Goal: Task Accomplishment & Management: Use online tool/utility

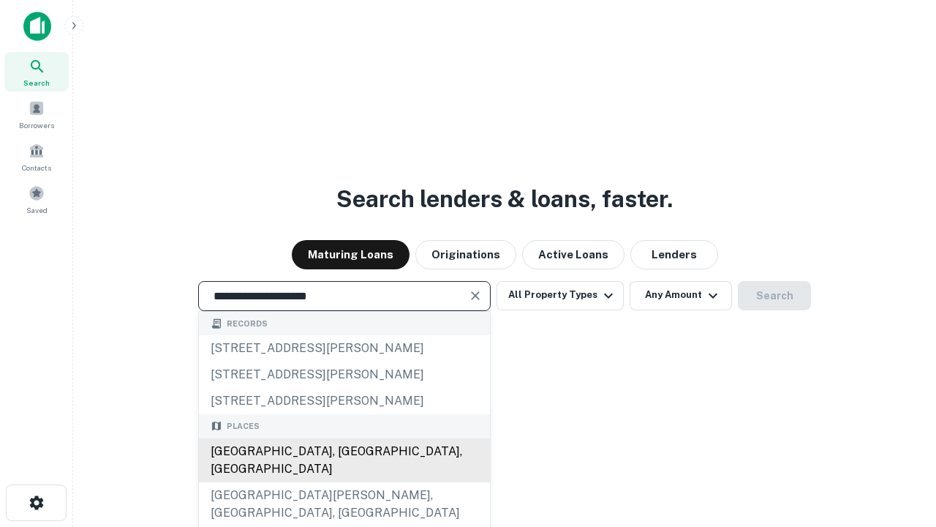
click at [344, 482] on div "Santa Monica, CA, USA" at bounding box center [344, 460] width 291 height 44
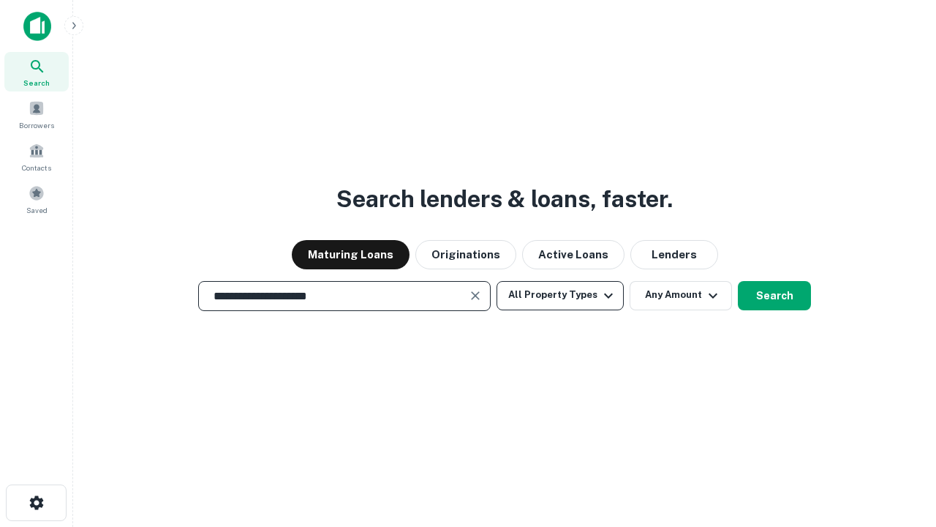
type input "**********"
click at [560, 295] on button "All Property Types" at bounding box center [560, 295] width 127 height 29
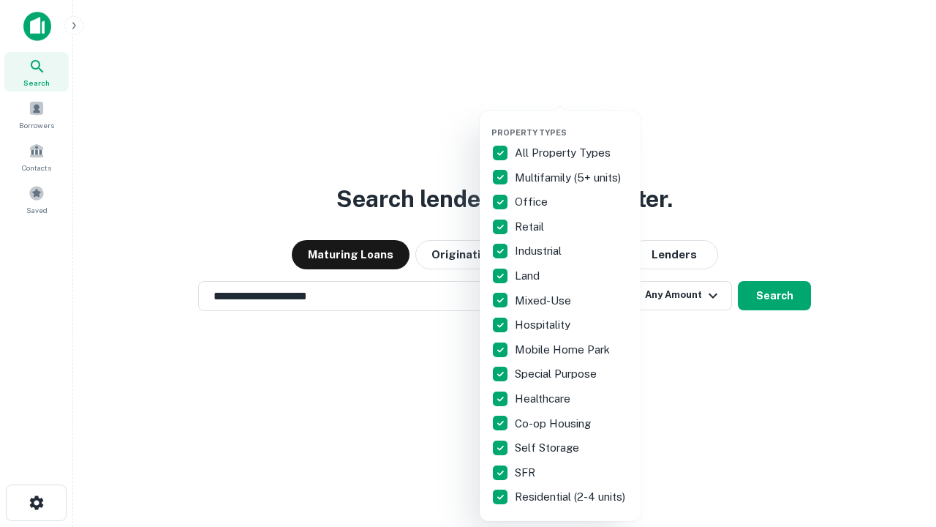
click at [572, 123] on button "button" at bounding box center [572, 123] width 161 height 1
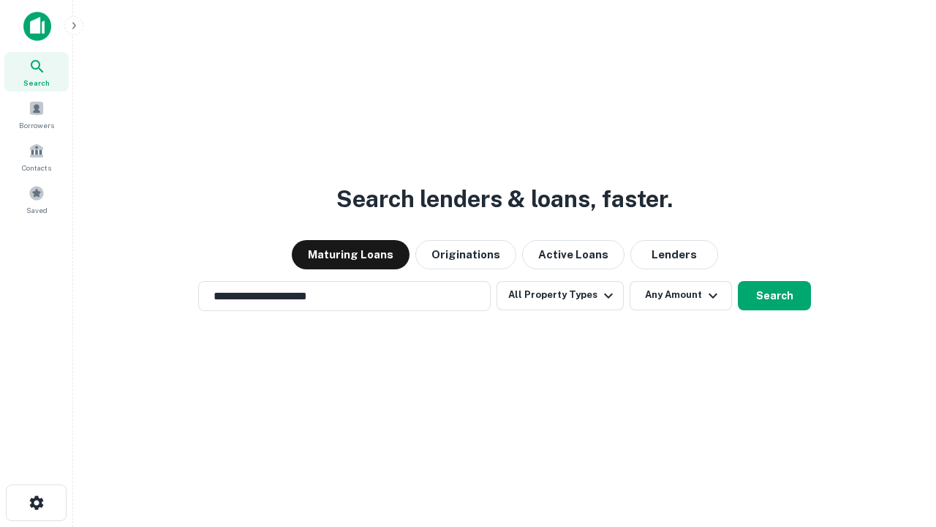
scroll to position [23, 0]
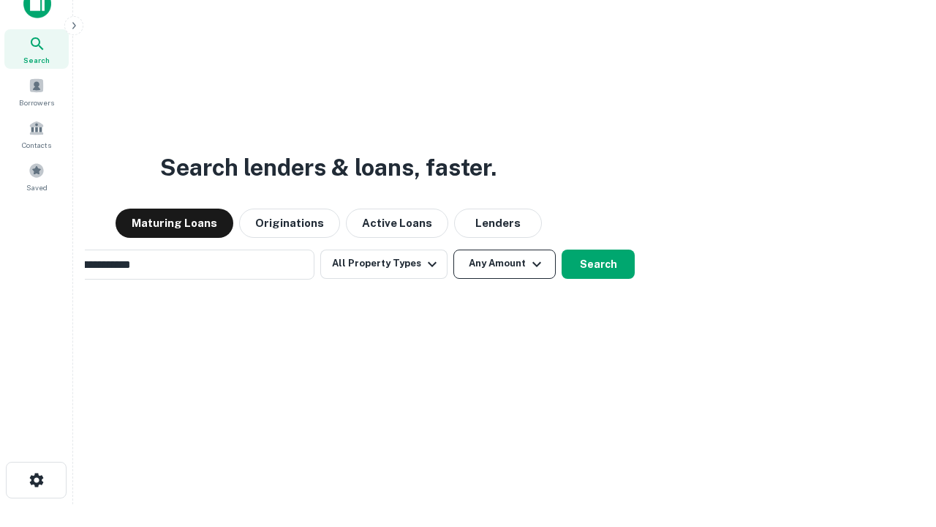
click at [454, 249] on button "Any Amount" at bounding box center [505, 263] width 102 height 29
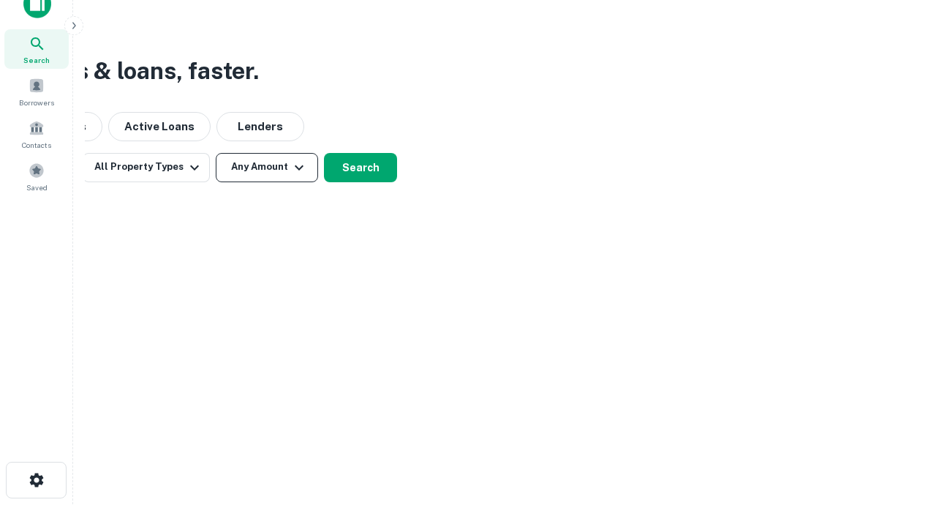
scroll to position [23, 0]
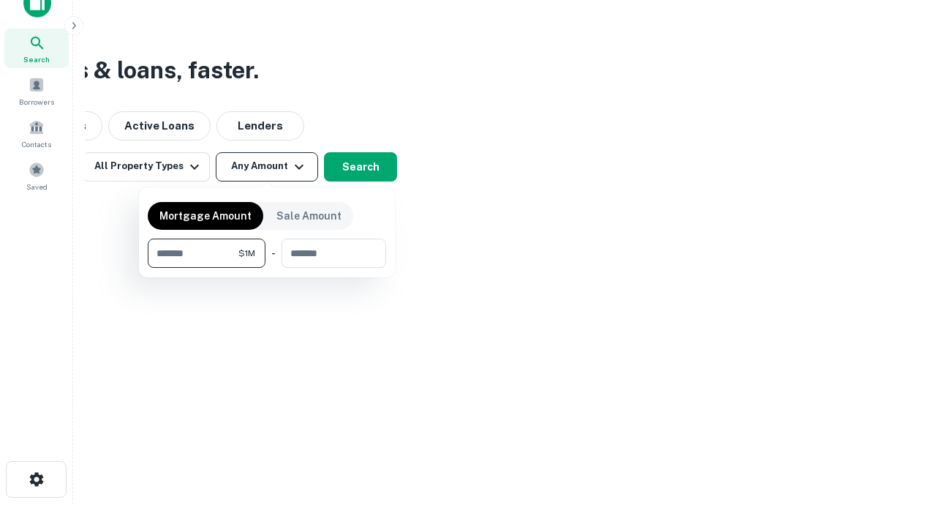
type input "*******"
click at [267, 268] on button "button" at bounding box center [267, 268] width 238 height 1
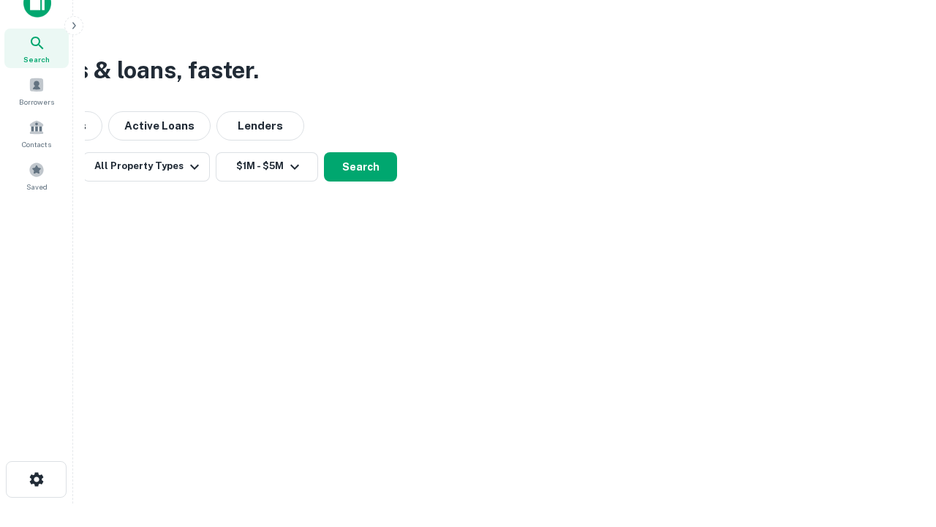
scroll to position [23, 0]
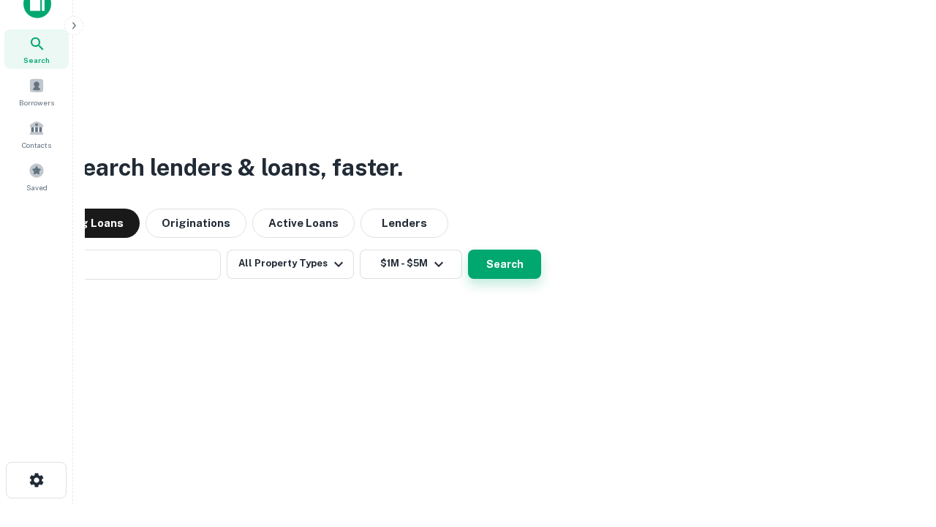
click at [468, 249] on button "Search" at bounding box center [504, 263] width 73 height 29
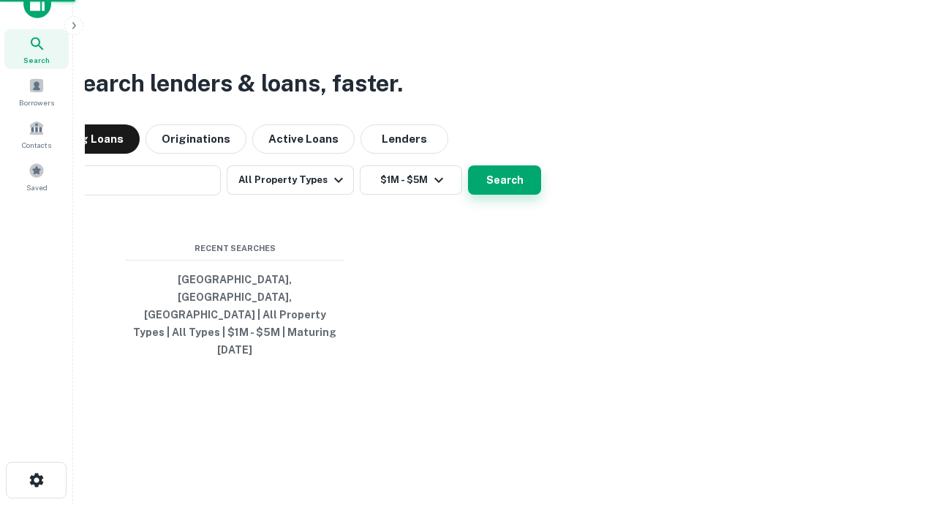
scroll to position [23, 0]
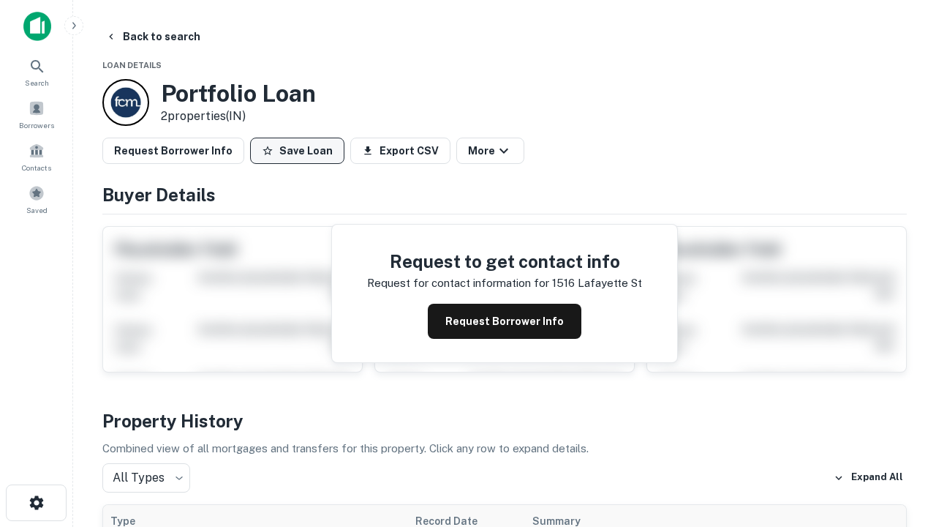
click at [297, 151] on button "Save Loan" at bounding box center [297, 151] width 94 height 26
click at [301, 151] on button "Save Loan" at bounding box center [297, 151] width 94 height 26
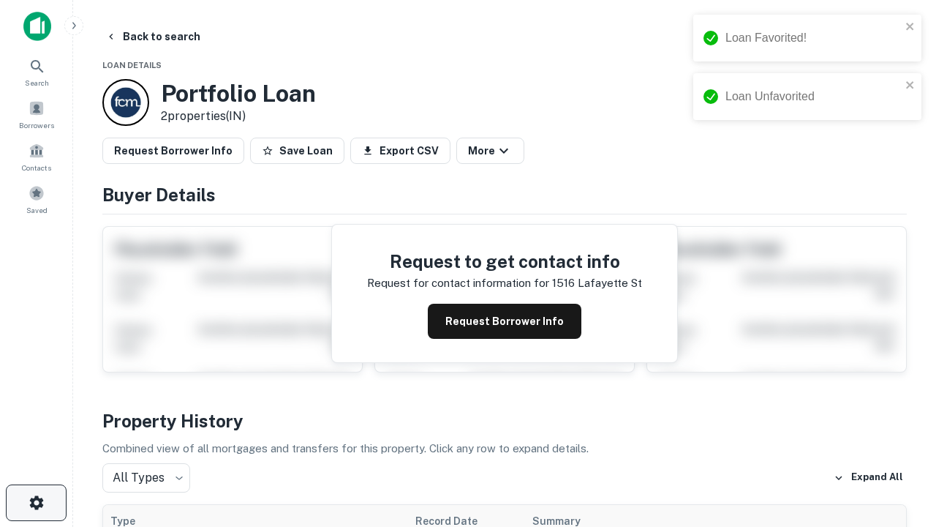
click at [36, 503] on icon "button" at bounding box center [37, 503] width 18 height 18
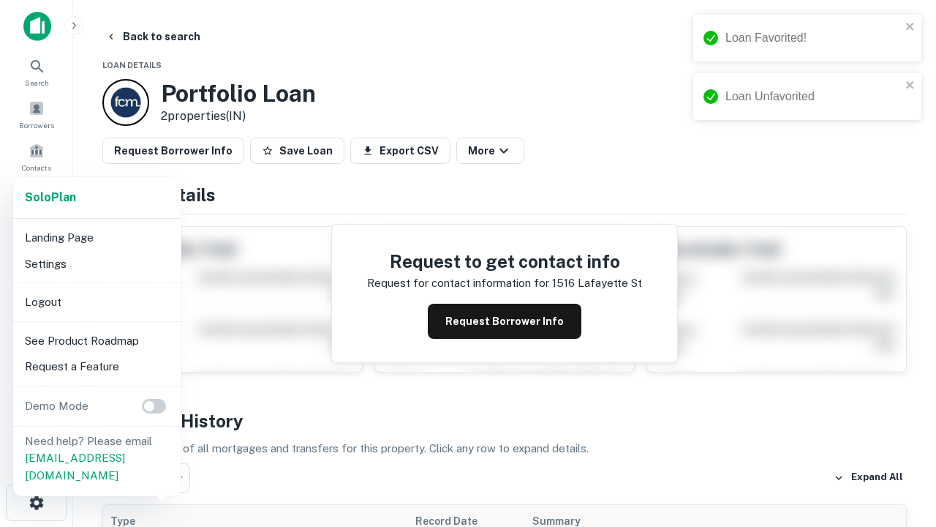
click at [97, 301] on li "Logout" at bounding box center [97, 302] width 157 height 26
